Goal: Information Seeking & Learning: Learn about a topic

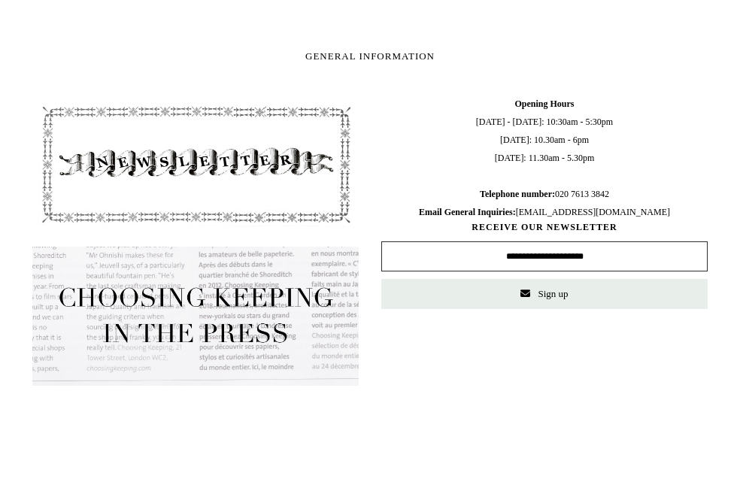
scroll to position [1315, 0]
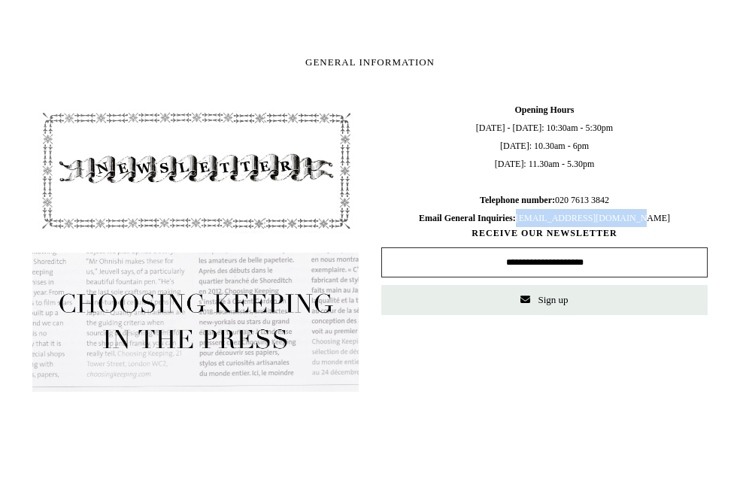
drag, startPoint x: 672, startPoint y: 215, endPoint x: 543, endPoint y: 220, distance: 128.7
click at [545, 220] on span "Opening Hours [DATE] - [DATE]: 10:30am - 5:30pm [DATE]: 10.30am - 6pm [DATE]: 1…" at bounding box center [544, 164] width 326 height 126
copy span "[EMAIL_ADDRESS][DOMAIN_NAME]"
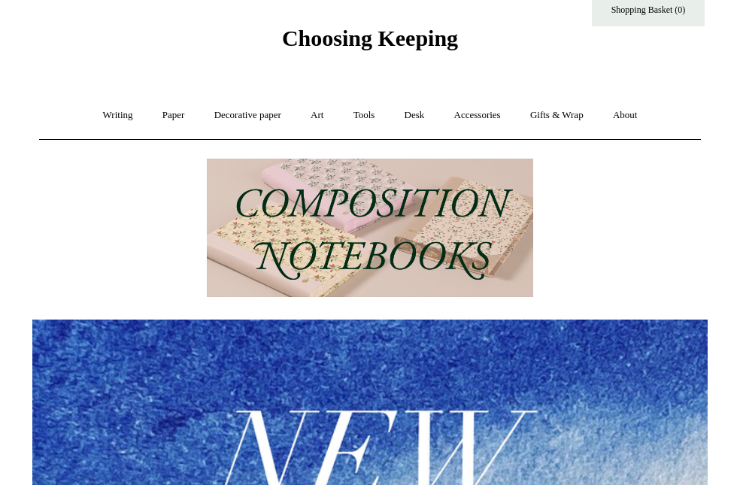
scroll to position [18, 0]
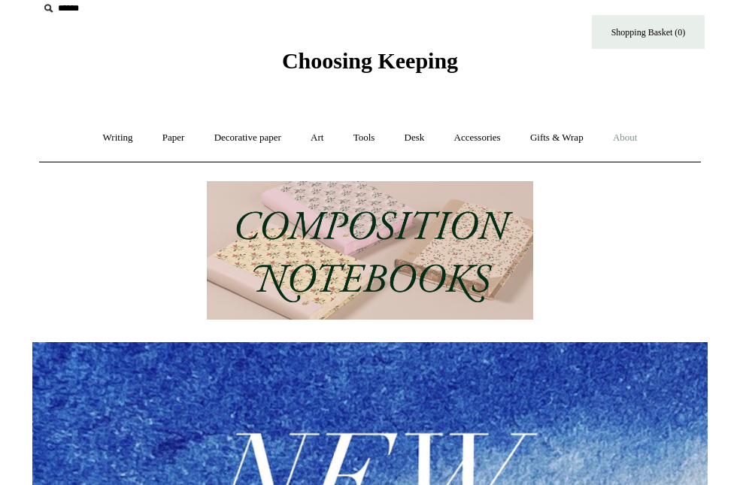
click at [637, 150] on link "About +" at bounding box center [626, 138] width 52 height 40
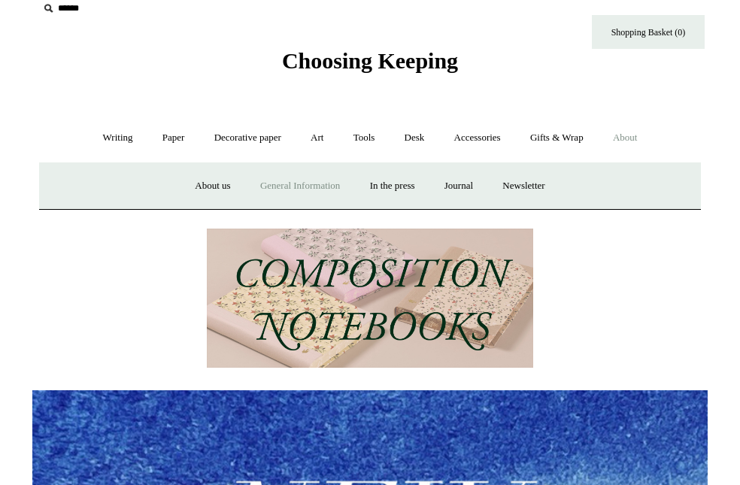
click at [308, 190] on link "General Information" at bounding box center [300, 186] width 107 height 40
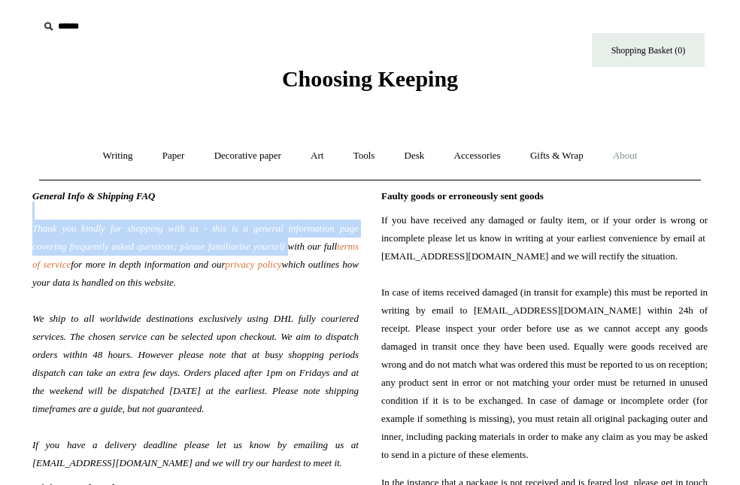
drag, startPoint x: 242, startPoint y: 213, endPoint x: 336, endPoint y: 241, distance: 98.1
click at [337, 241] on span "Thank you kindly for shopping with us - this is a general information page cove…" at bounding box center [195, 337] width 326 height 271
click at [632, 155] on link "About +" at bounding box center [626, 156] width 52 height 40
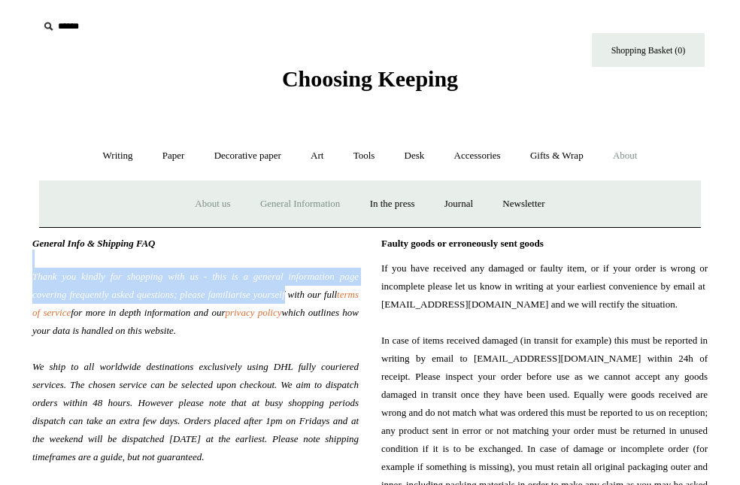
click at [191, 208] on link "About us" at bounding box center [212, 204] width 62 height 40
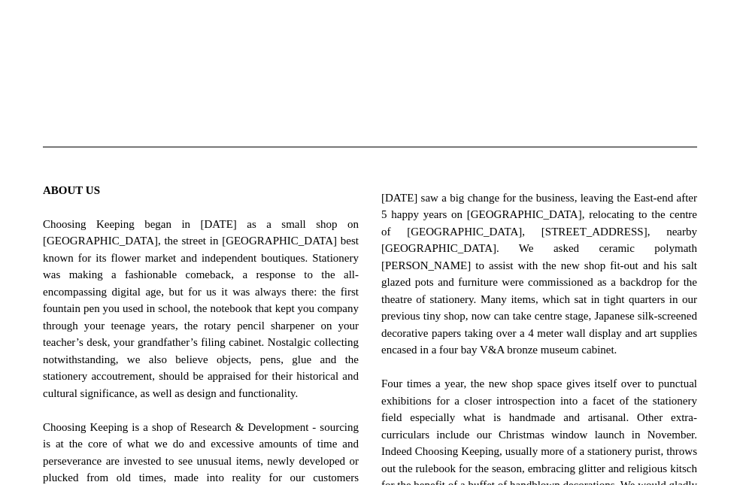
scroll to position [465, 0]
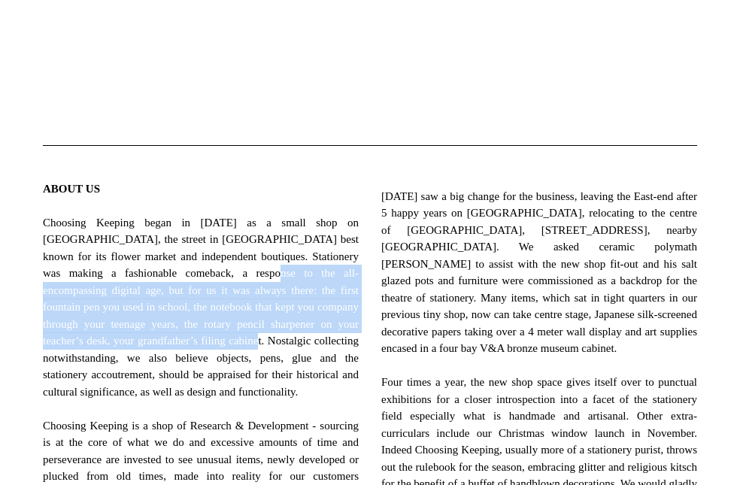
drag, startPoint x: 278, startPoint y: 266, endPoint x: 358, endPoint y: 336, distance: 105.6
click at [358, 336] on span "ABOUT US Choosing Keeping began in [DATE] as a small shop on [GEOGRAPHIC_DATA],…" at bounding box center [201, 435] width 316 height 508
